Goal: Task Accomplishment & Management: Use online tool/utility

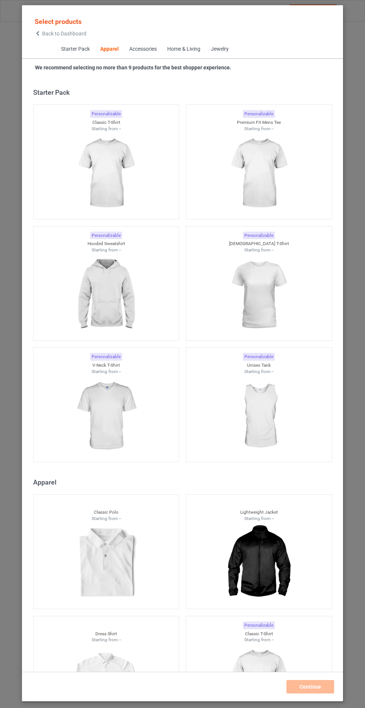
scroll to position [399, 0]
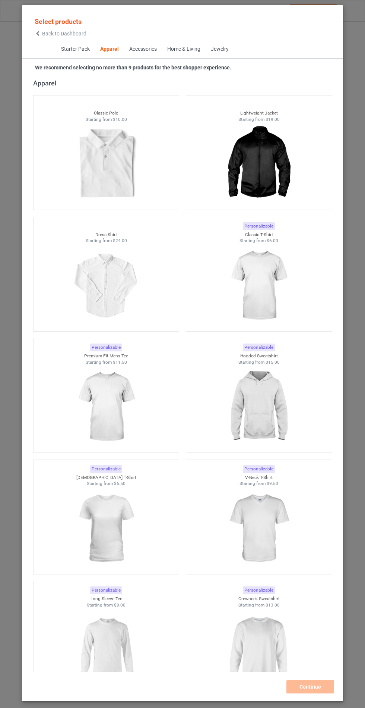
click at [266, 390] on img at bounding box center [259, 407] width 67 height 84
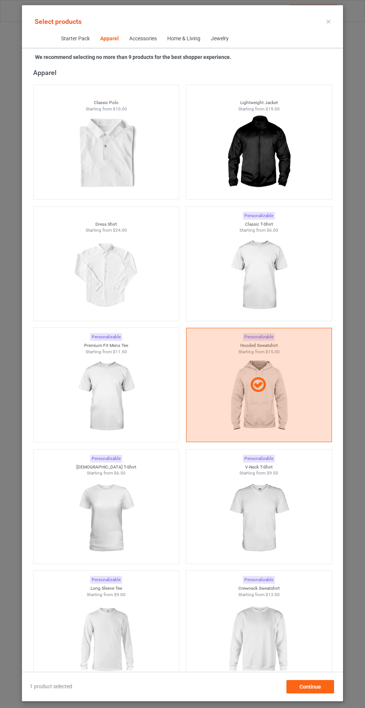
scroll to position [43, 0]
click at [326, 688] on div "Continue" at bounding box center [311, 686] width 48 height 13
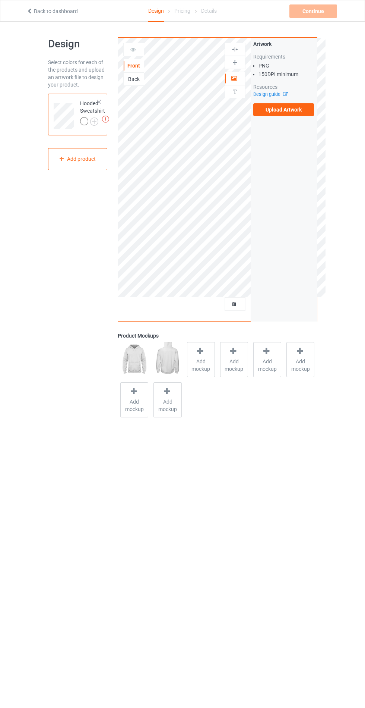
click at [130, 76] on div "Back" at bounding box center [134, 78] width 20 height 7
click at [136, 81] on div "Back" at bounding box center [134, 78] width 20 height 7
click at [303, 113] on label "Upload Artwork" at bounding box center [284, 109] width 61 height 13
click at [0, 0] on input "Upload Artwork" at bounding box center [0, 0] width 0 height 0
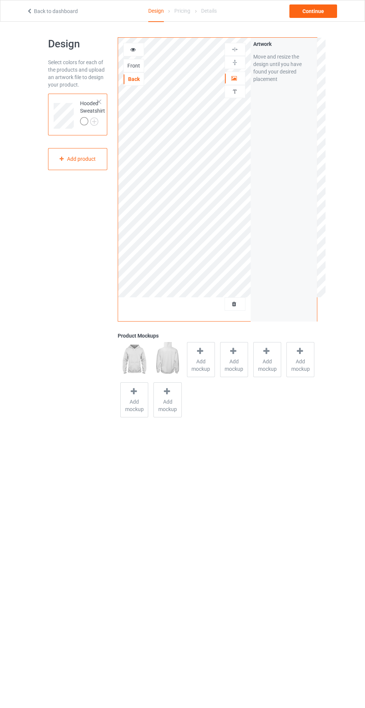
click at [0, 0] on img at bounding box center [0, 0] width 0 height 0
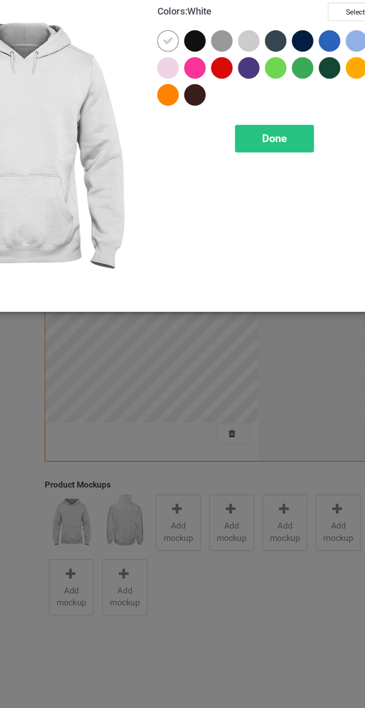
click at [213, 57] on div at bounding box center [211, 59] width 13 height 13
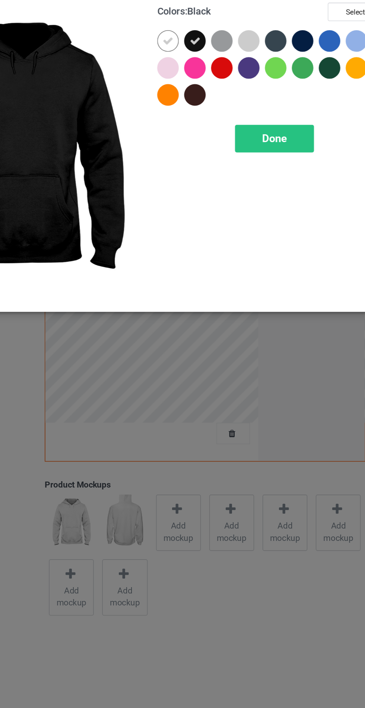
click at [288, 60] on div at bounding box center [280, 61] width 17 height 17
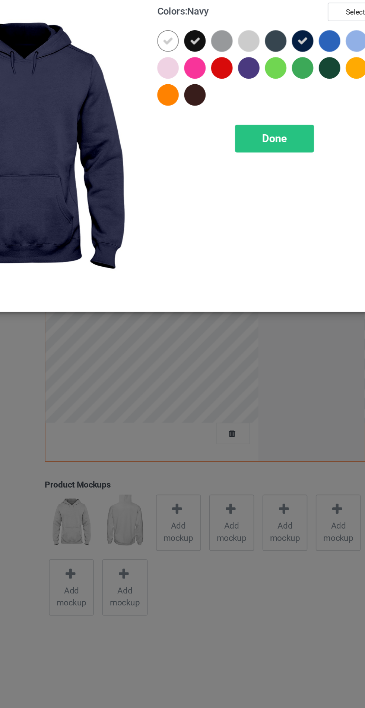
click at [205, 97] on div at bounding box center [213, 95] width 17 height 17
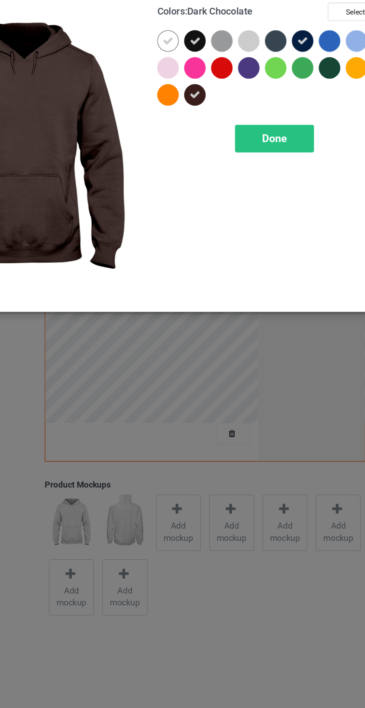
click at [298, 77] on div at bounding box center [295, 76] width 13 height 13
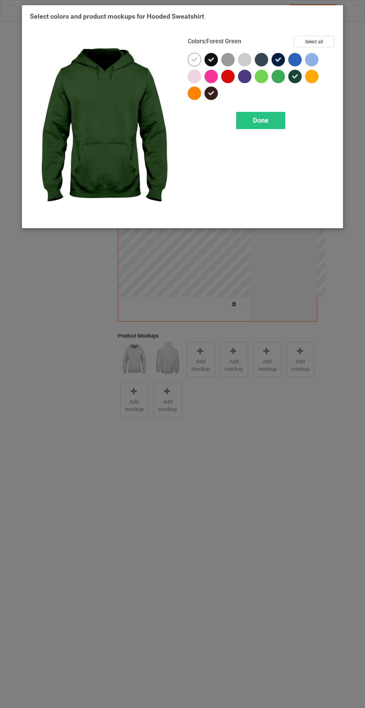
click at [270, 122] on div "Done" at bounding box center [260, 120] width 49 height 17
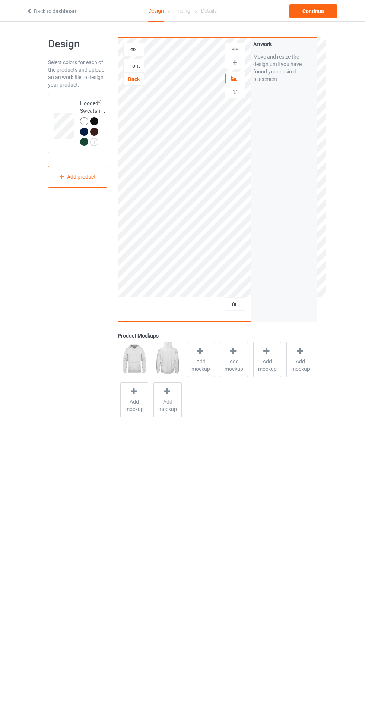
click at [197, 376] on div "Add mockup" at bounding box center [201, 359] width 28 height 35
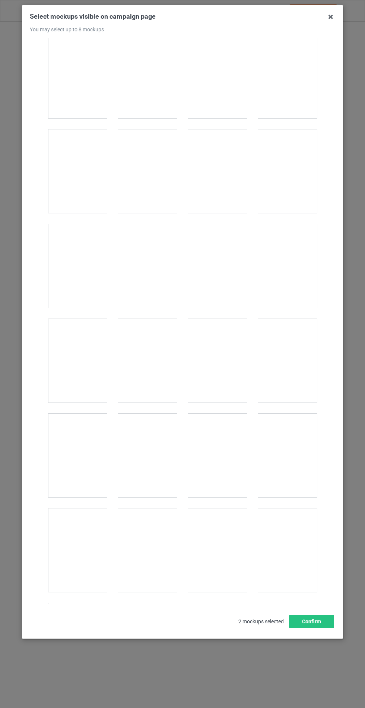
scroll to position [5793, 0]
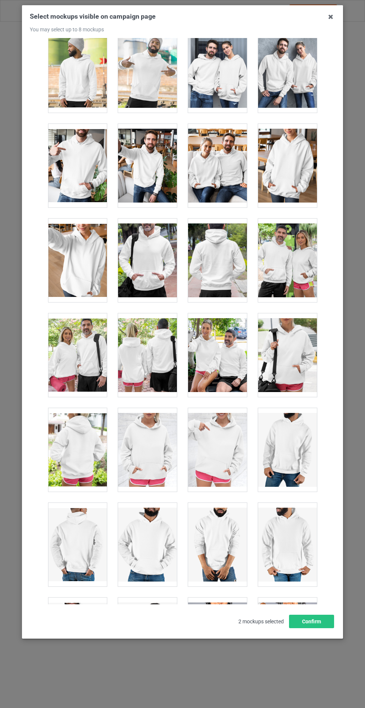
click at [230, 252] on div at bounding box center [217, 261] width 59 height 84
click at [310, 628] on button "Confirm" at bounding box center [311, 621] width 45 height 13
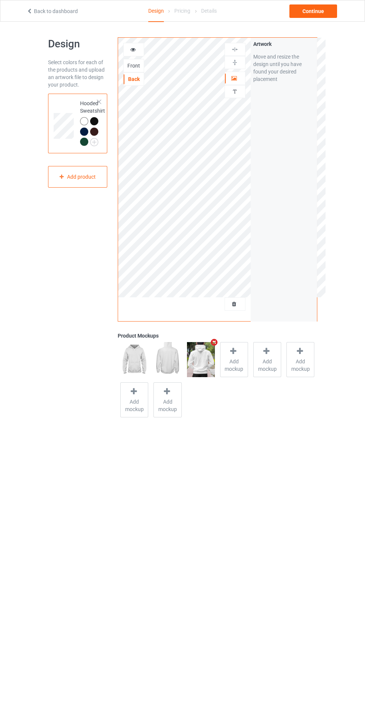
click at [140, 48] on div at bounding box center [134, 49] width 20 height 7
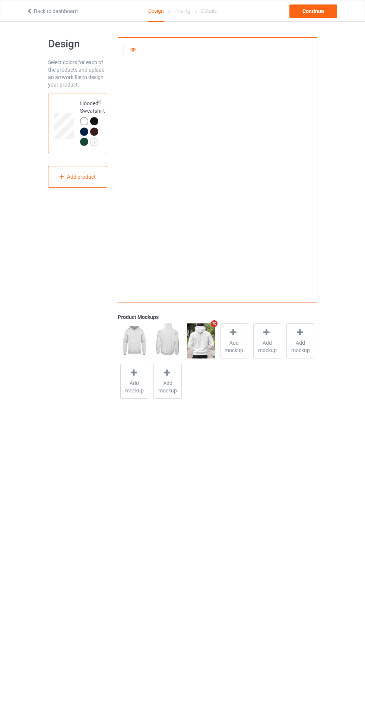
click at [97, 121] on div at bounding box center [94, 121] width 8 height 8
click at [80, 124] on div at bounding box center [85, 122] width 10 height 10
click at [129, 52] on div at bounding box center [134, 49] width 20 height 7
click at [132, 51] on icon at bounding box center [133, 48] width 6 height 5
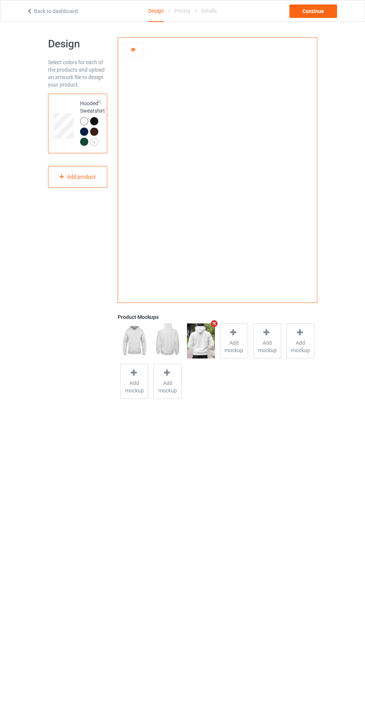
click at [83, 120] on div at bounding box center [84, 121] width 8 height 8
click at [84, 131] on div at bounding box center [84, 132] width 8 height 8
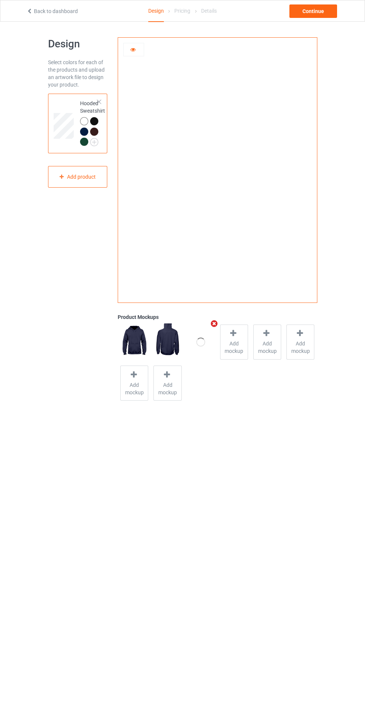
click at [133, 48] on icon at bounding box center [133, 48] width 6 height 5
click at [131, 52] on div at bounding box center [134, 49] width 20 height 7
click at [133, 51] on icon at bounding box center [133, 48] width 6 height 5
click at [314, 11] on div "Continue" at bounding box center [314, 10] width 48 height 13
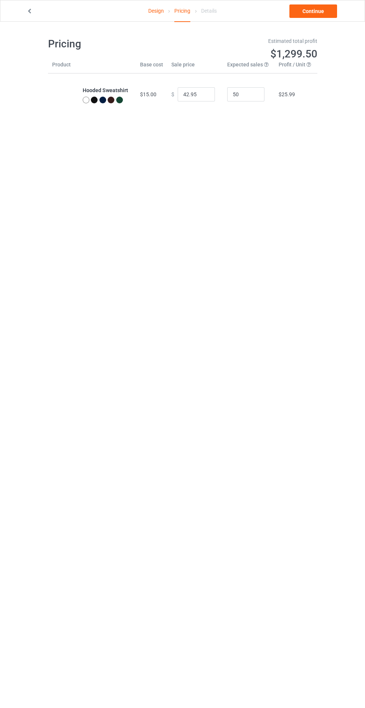
click at [157, 10] on link "Design" at bounding box center [156, 10] width 16 height 21
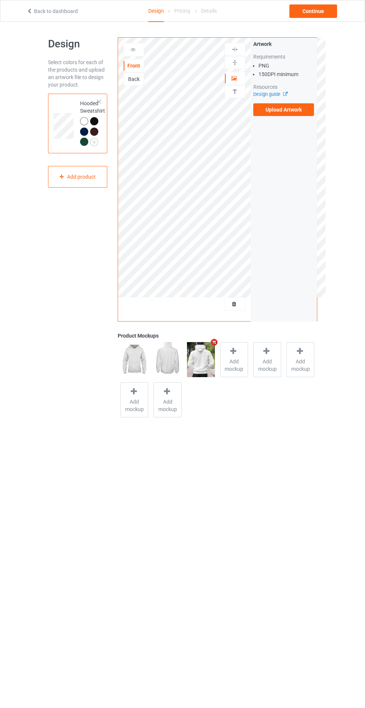
click at [138, 78] on div "Back" at bounding box center [134, 78] width 20 height 7
click at [130, 47] on div at bounding box center [134, 49] width 20 height 7
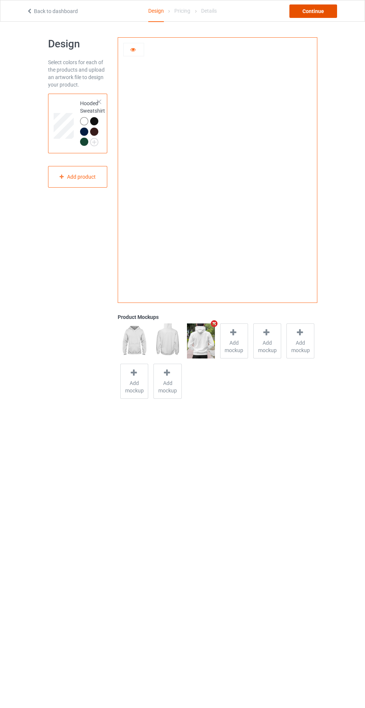
click at [333, 13] on div "Continue" at bounding box center [314, 10] width 48 height 13
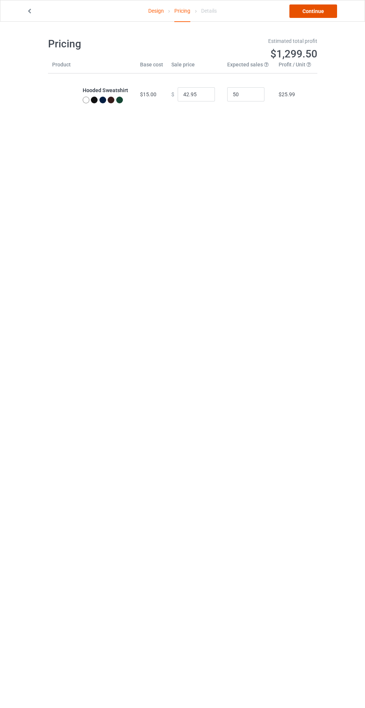
click at [317, 11] on link "Continue" at bounding box center [314, 10] width 48 height 13
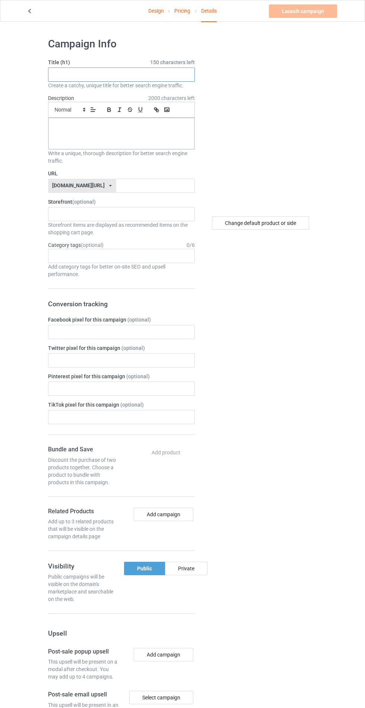
click at [144, 76] on input "text" at bounding box center [121, 75] width 147 height 14
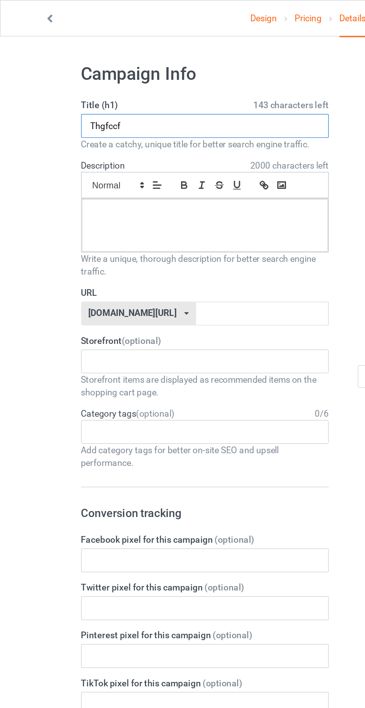
type input "Thgfccf"
click at [100, 143] on div at bounding box center [121, 133] width 146 height 31
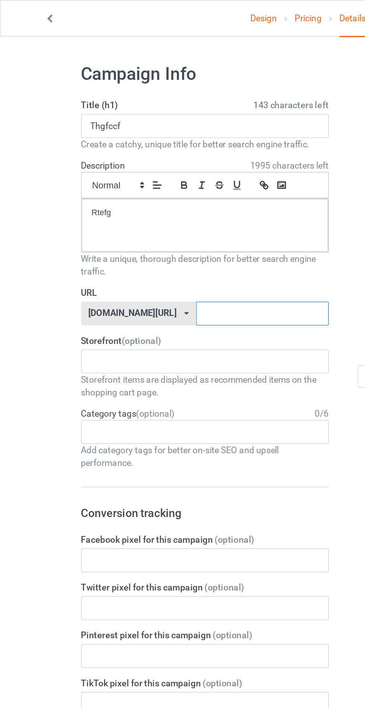
click at [118, 183] on input "text" at bounding box center [155, 186] width 79 height 14
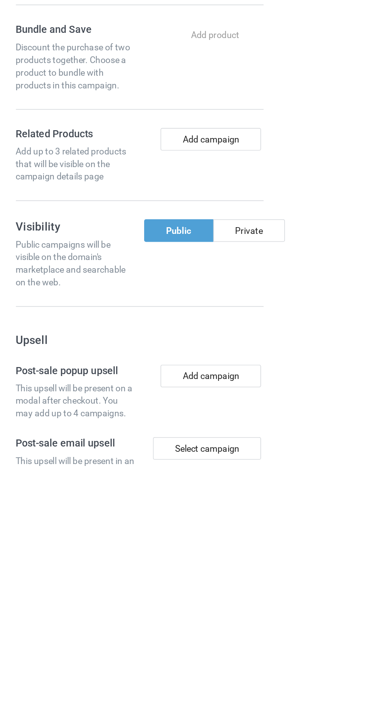
type input "Ttrfgg"
click at [196, 572] on div "Private" at bounding box center [186, 568] width 43 height 13
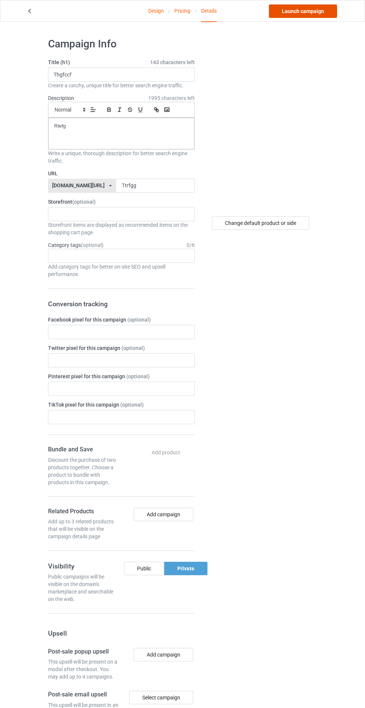
click at [310, 11] on link "Launch campaign" at bounding box center [303, 10] width 68 height 13
